Goal: Information Seeking & Learning: Learn about a topic

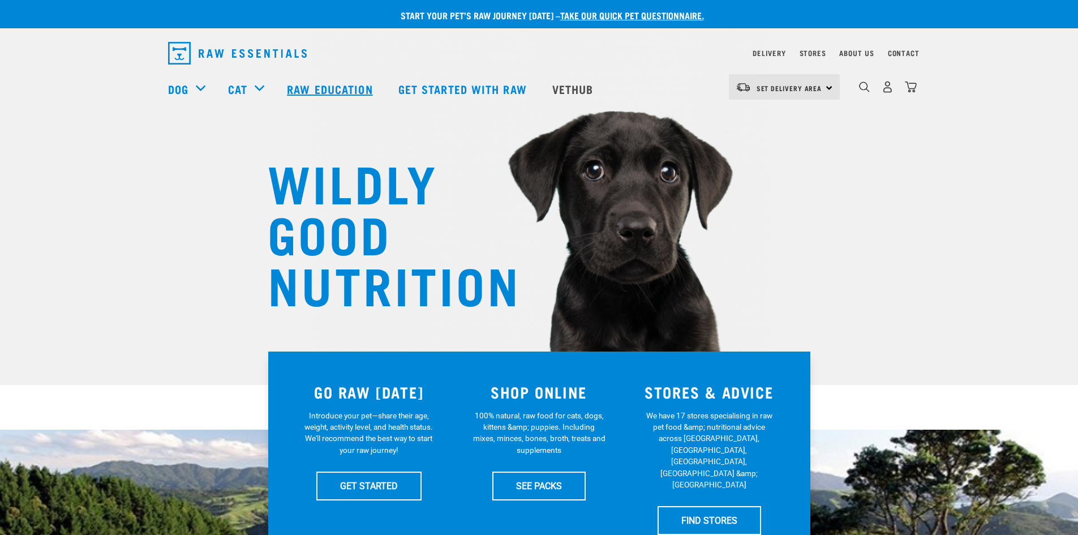
click at [319, 81] on link "Raw Education" at bounding box center [331, 88] width 111 height 45
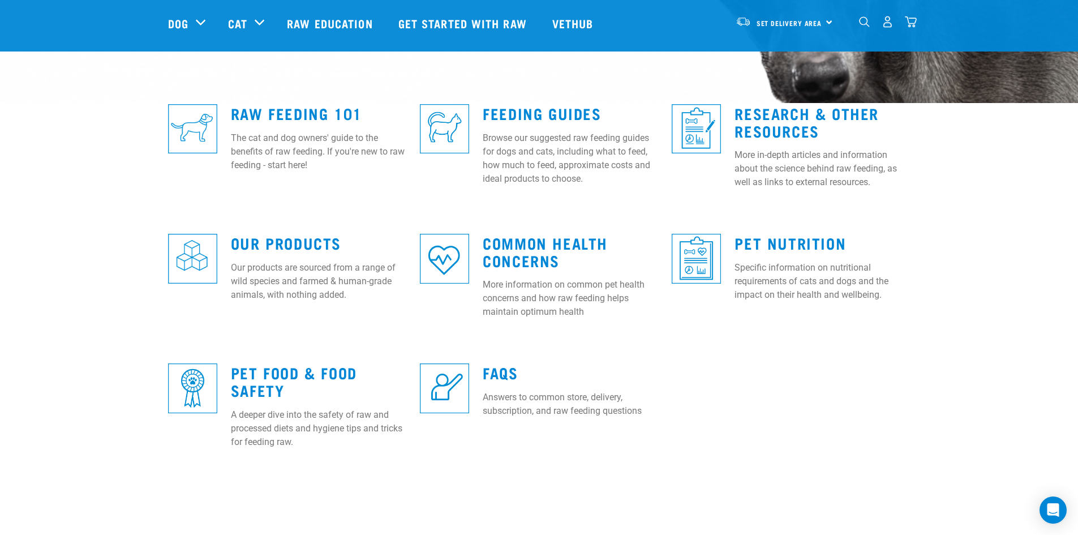
scroll to position [282, 0]
click at [329, 113] on link "Raw Feeding 101" at bounding box center [296, 112] width 131 height 8
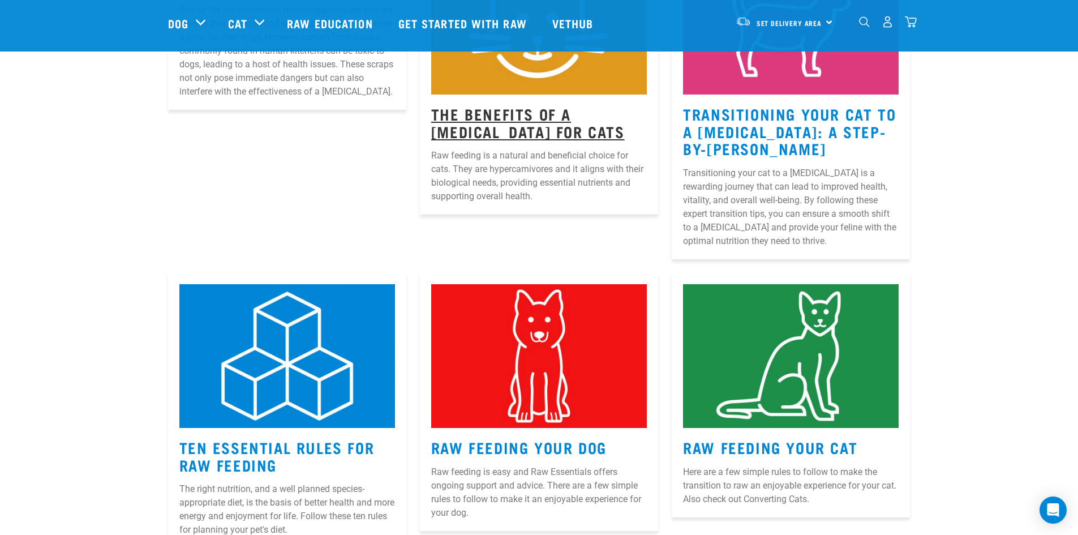
scroll to position [282, 0]
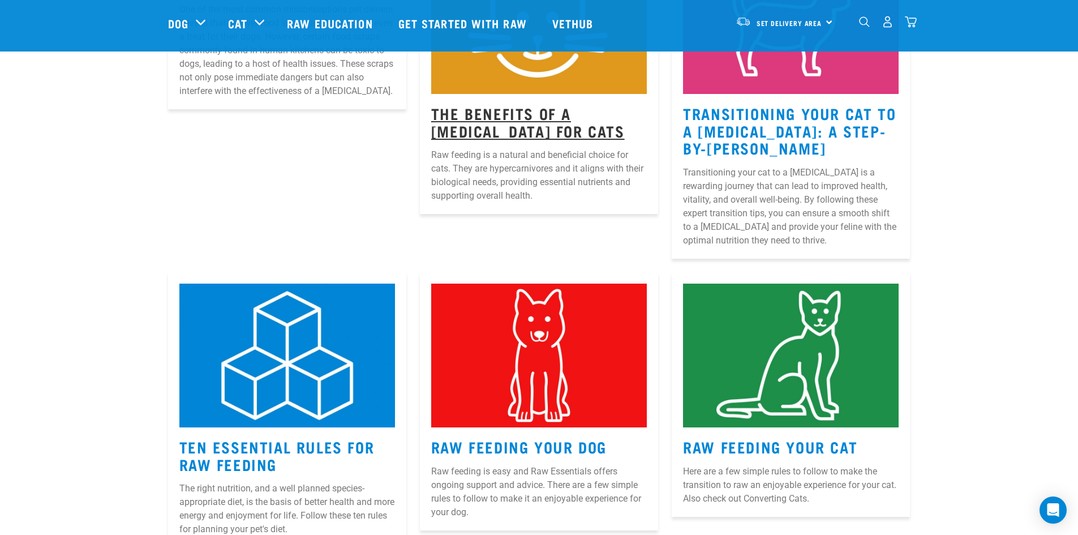
click at [559, 110] on link "The Benefits Of A Raw Diet For Cats" at bounding box center [528, 122] width 194 height 26
